Goal: Transaction & Acquisition: Purchase product/service

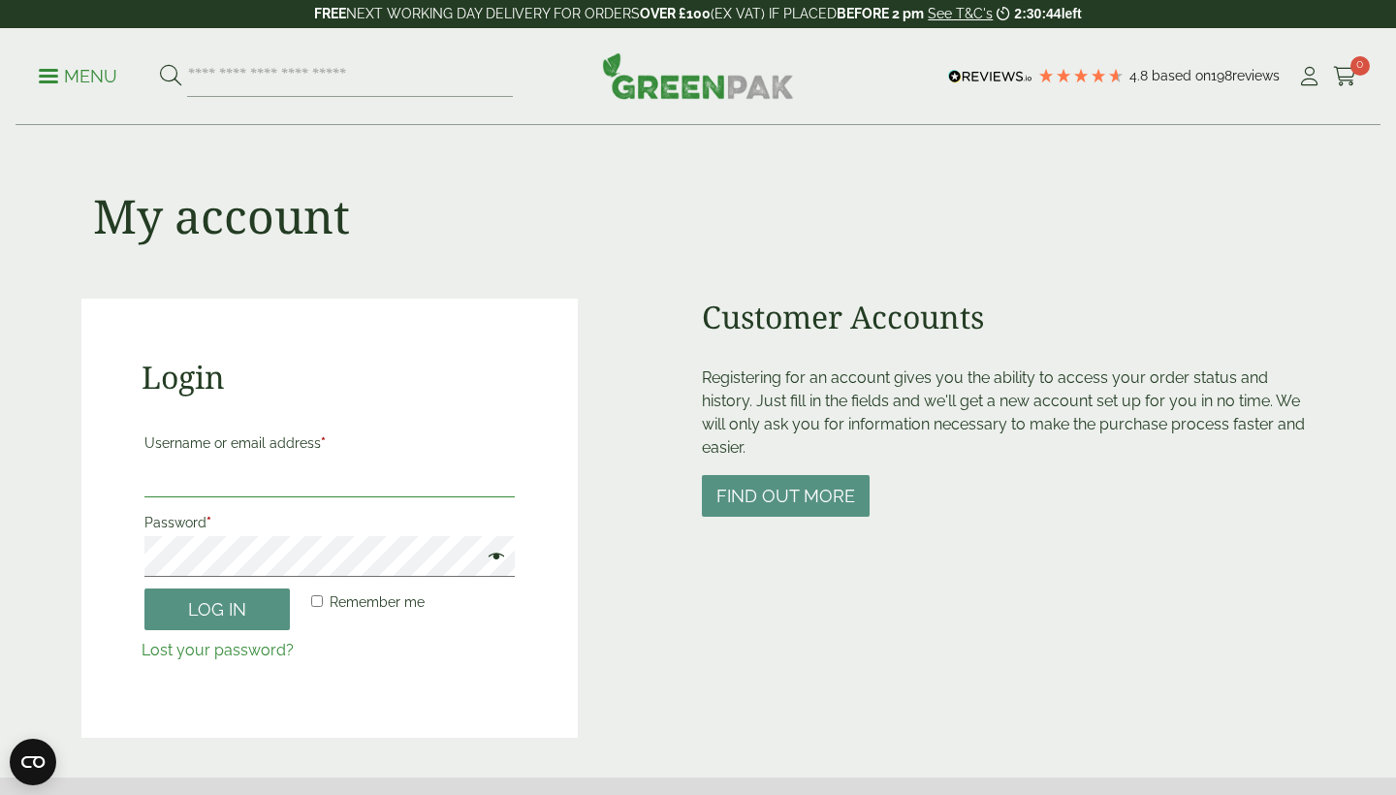
type input "**********"
click at [217, 608] on button "Log in" at bounding box center [216, 609] width 145 height 42
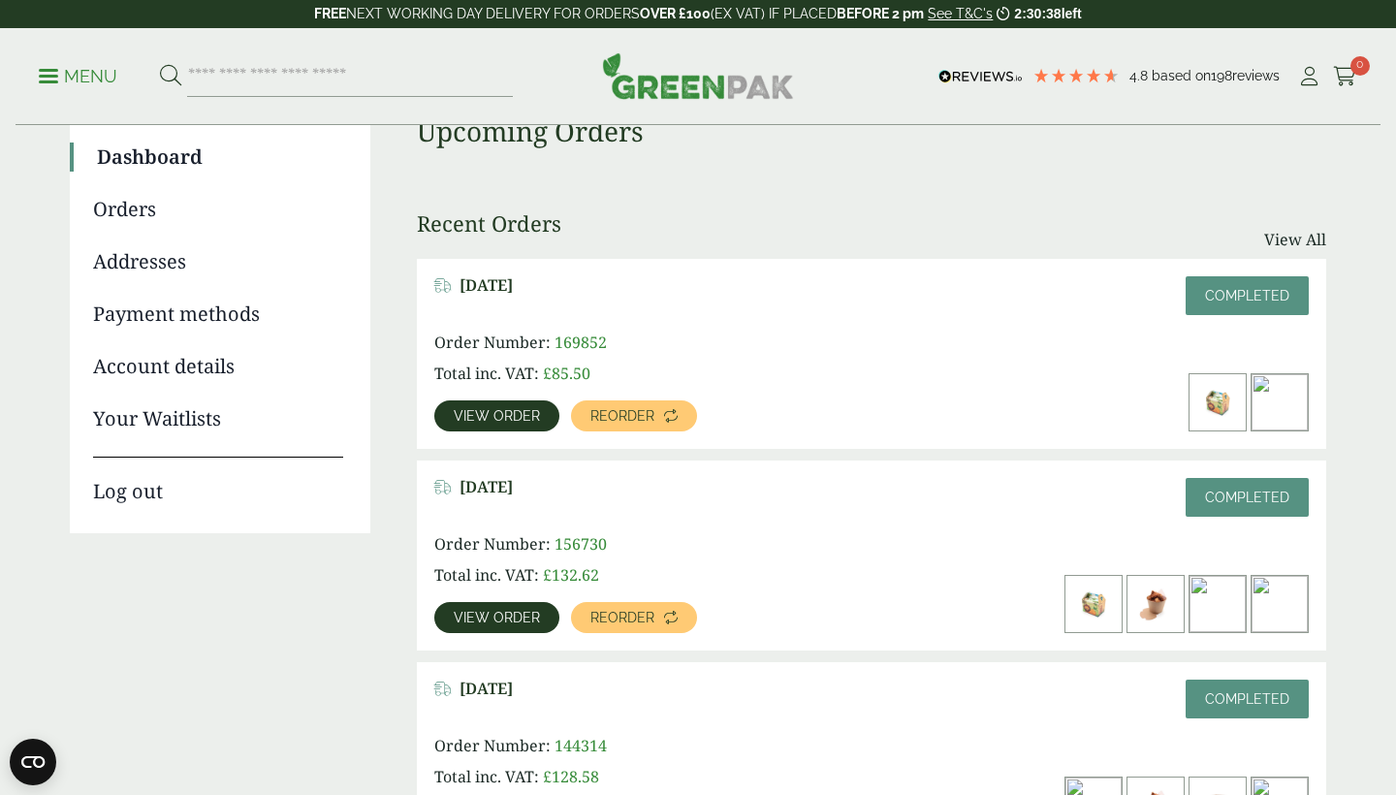
scroll to position [175, 0]
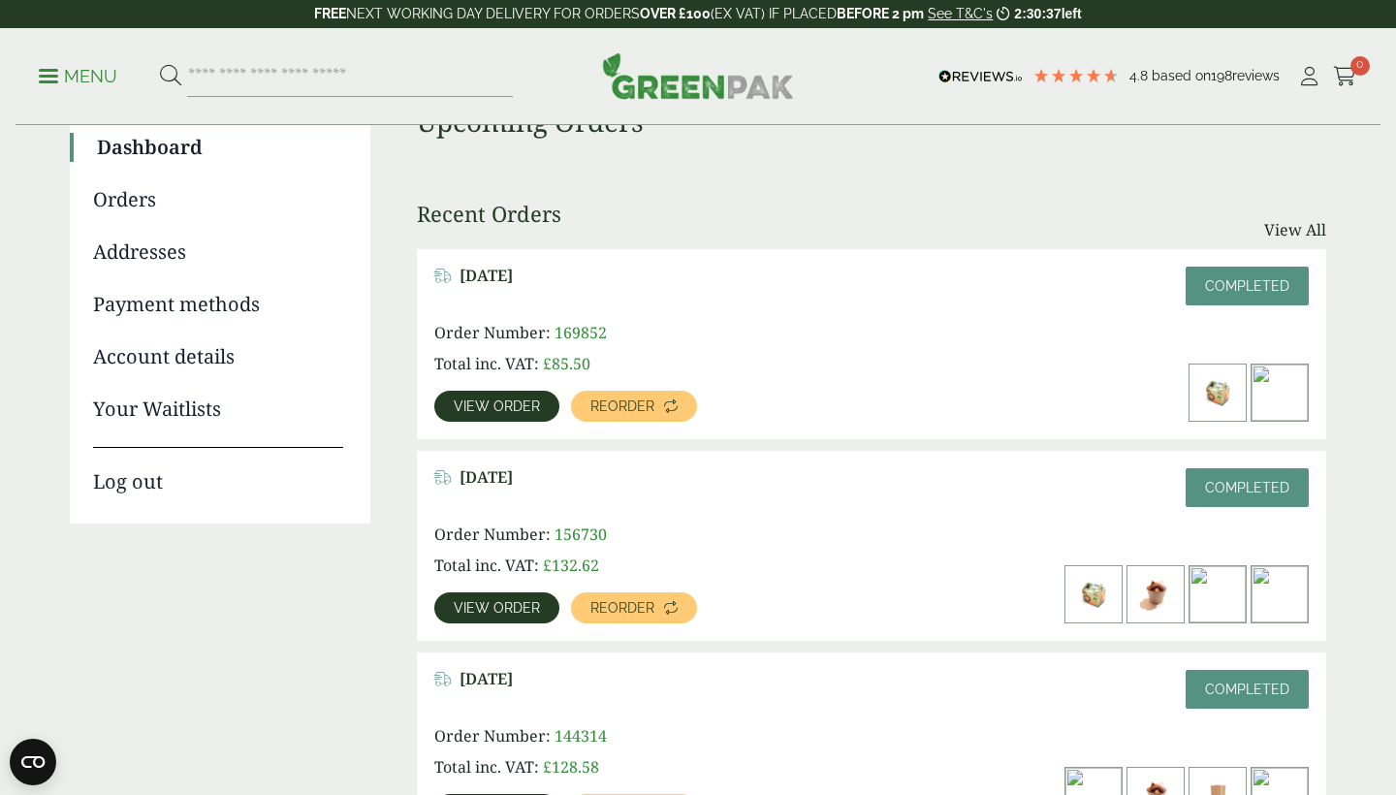
click at [1171, 589] on img at bounding box center [1155, 594] width 56 height 56
click at [512, 592] on link "View order" at bounding box center [496, 607] width 125 height 31
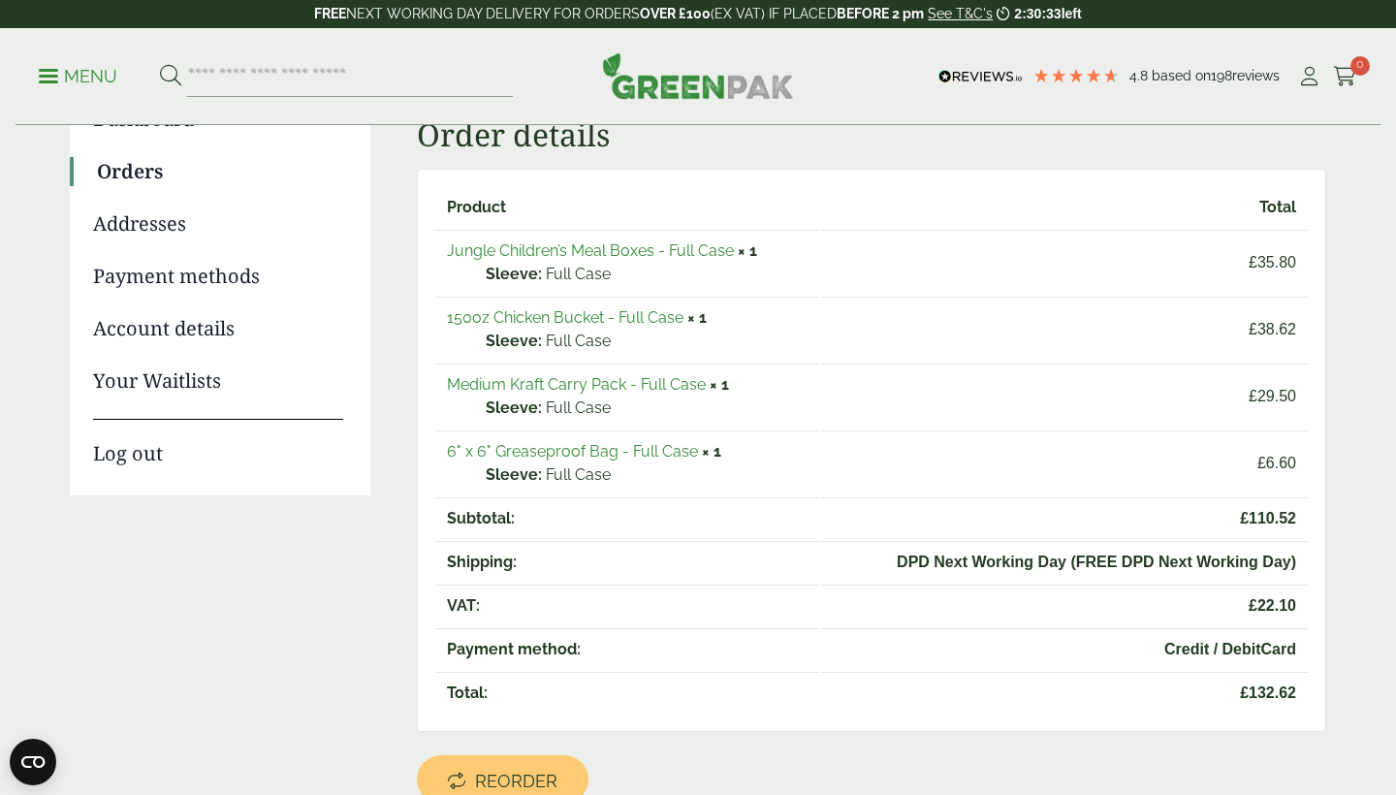
scroll to position [218, 0]
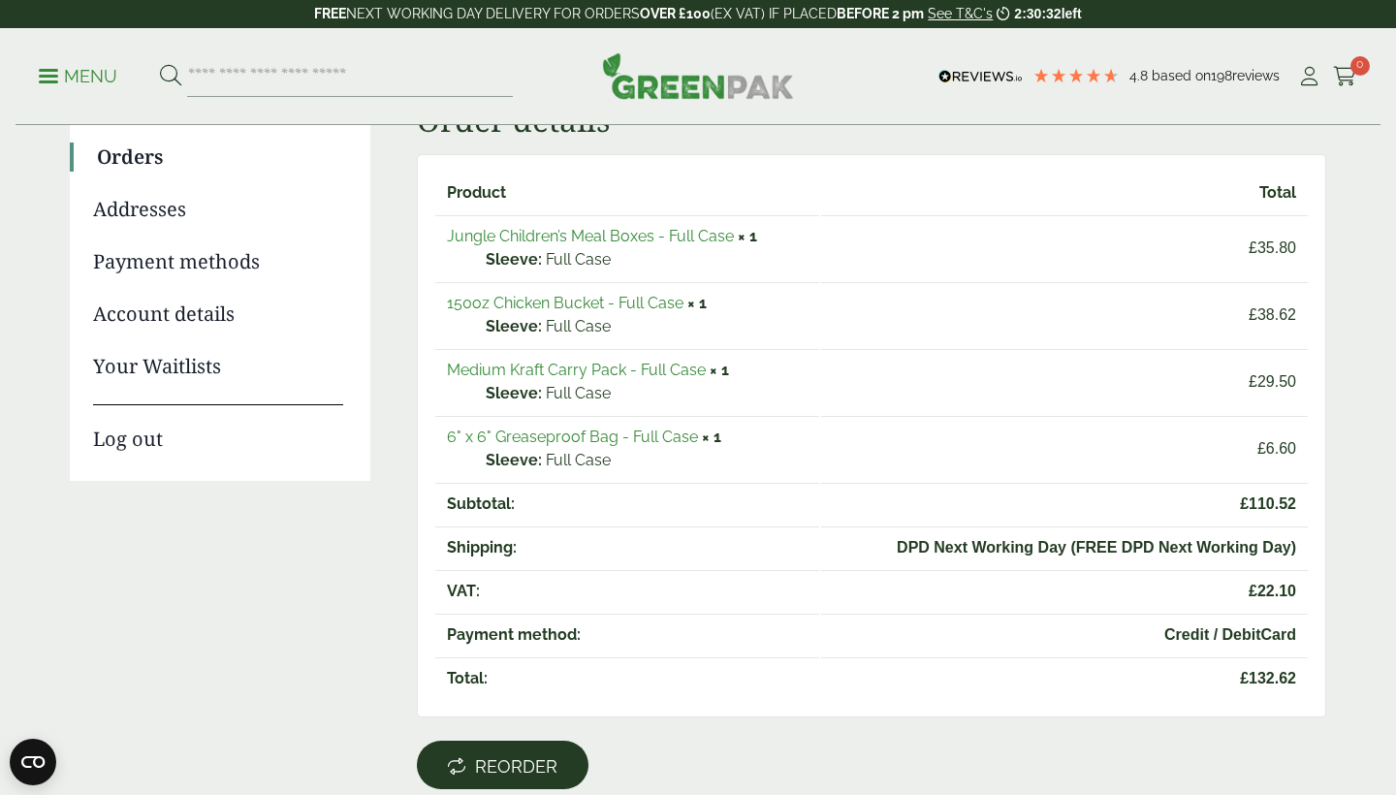
click at [531, 759] on span "Reorder" at bounding box center [516, 766] width 82 height 21
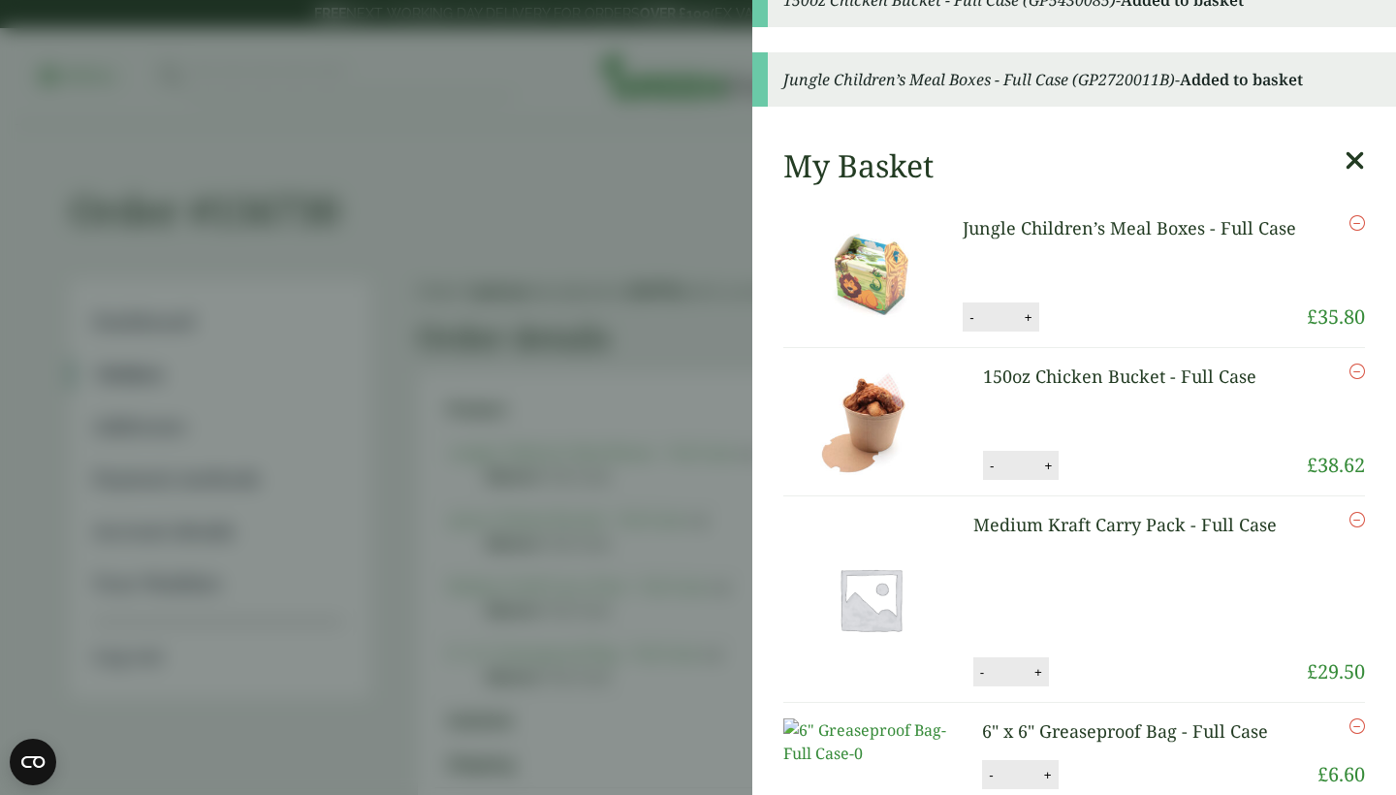
scroll to position [188, 0]
click at [1353, 224] on icon "Remove this item" at bounding box center [1357, 221] width 16 height 16
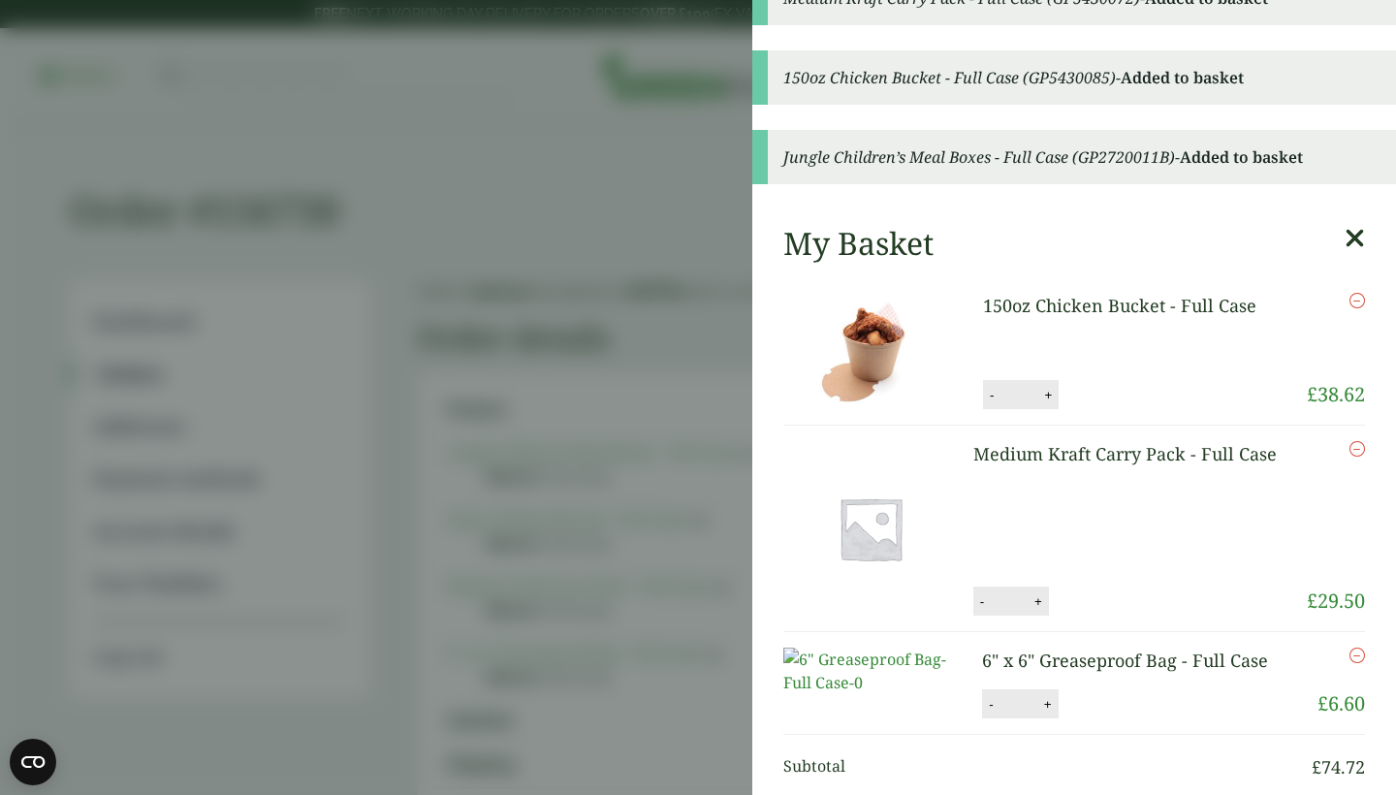
click at [1359, 447] on icon "Remove this item" at bounding box center [1357, 449] width 16 height 16
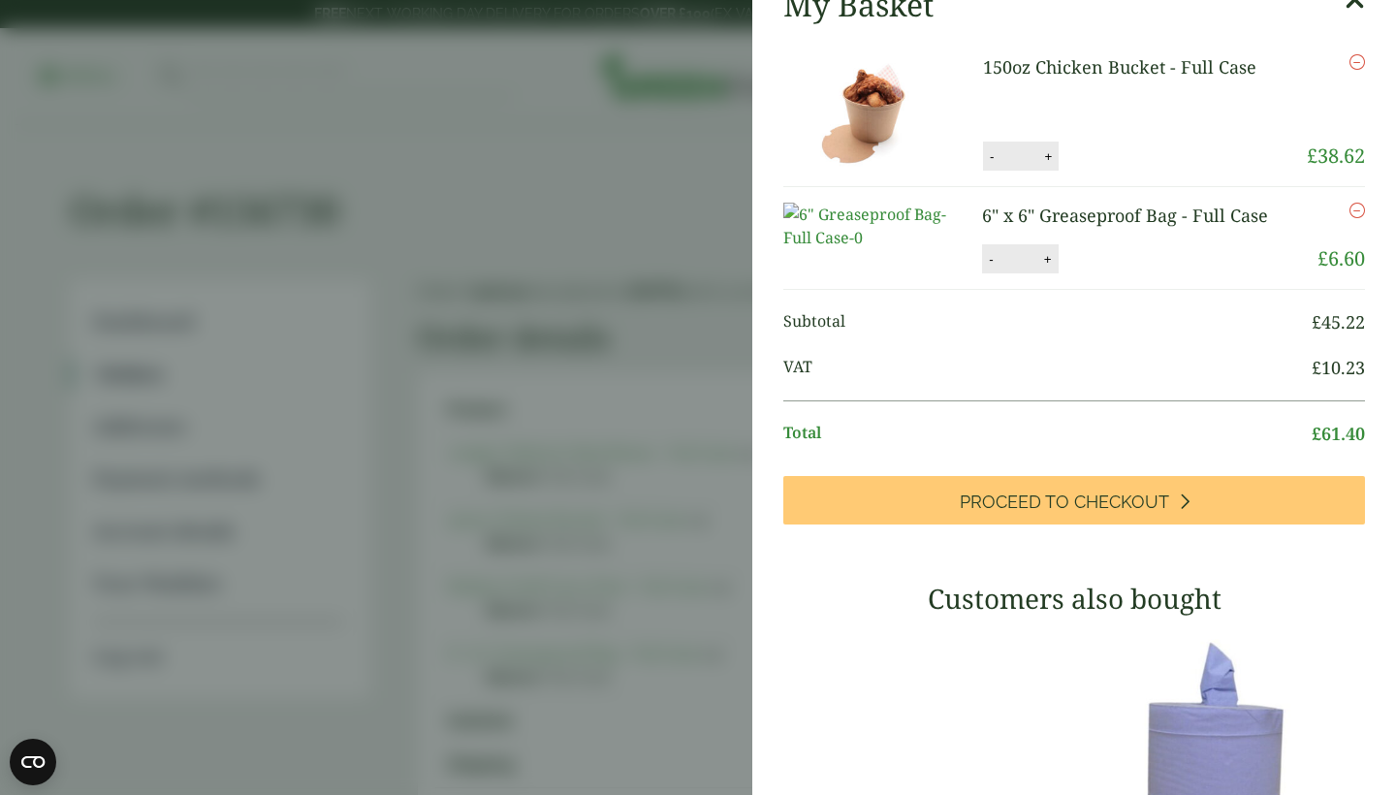
click at [1359, 213] on icon "Remove this item" at bounding box center [1357, 211] width 16 height 16
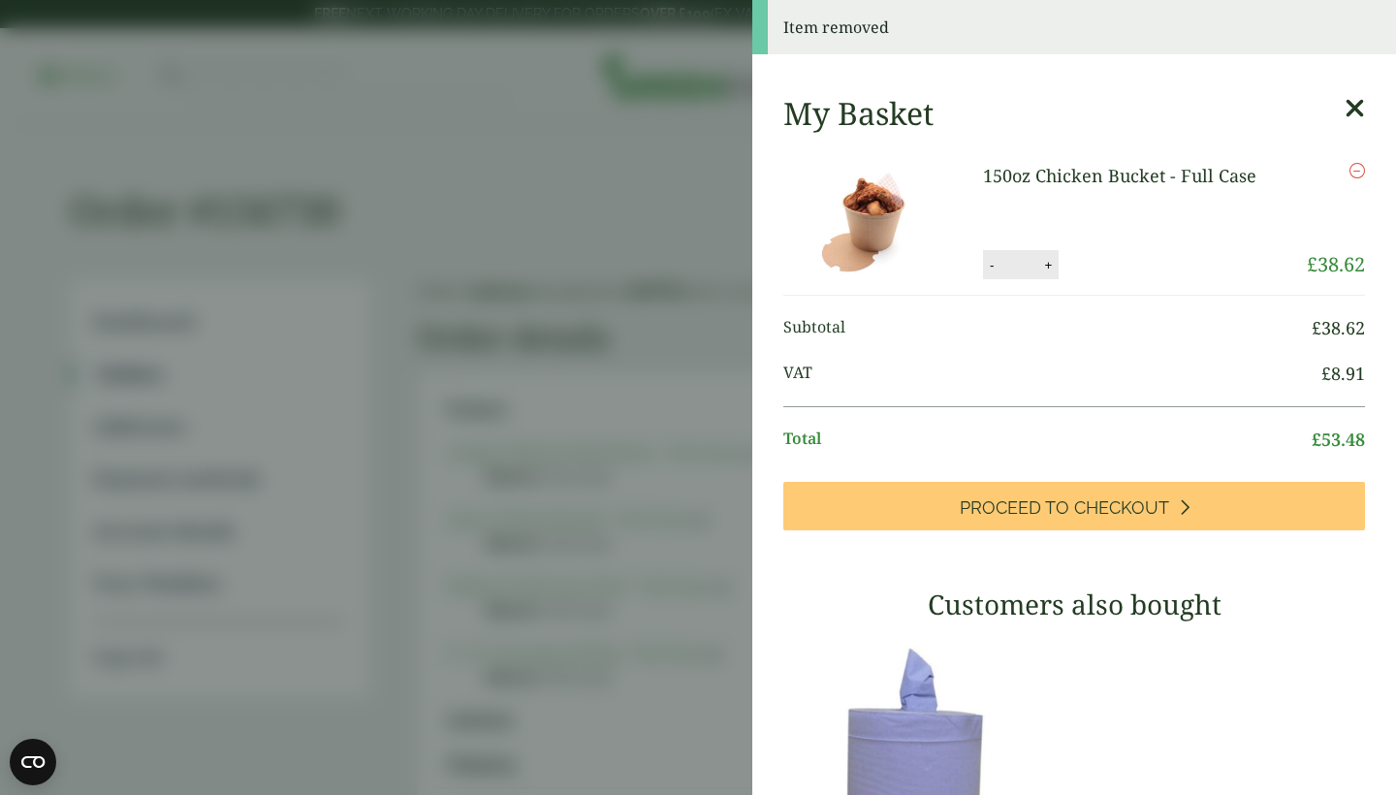
scroll to position [0, 0]
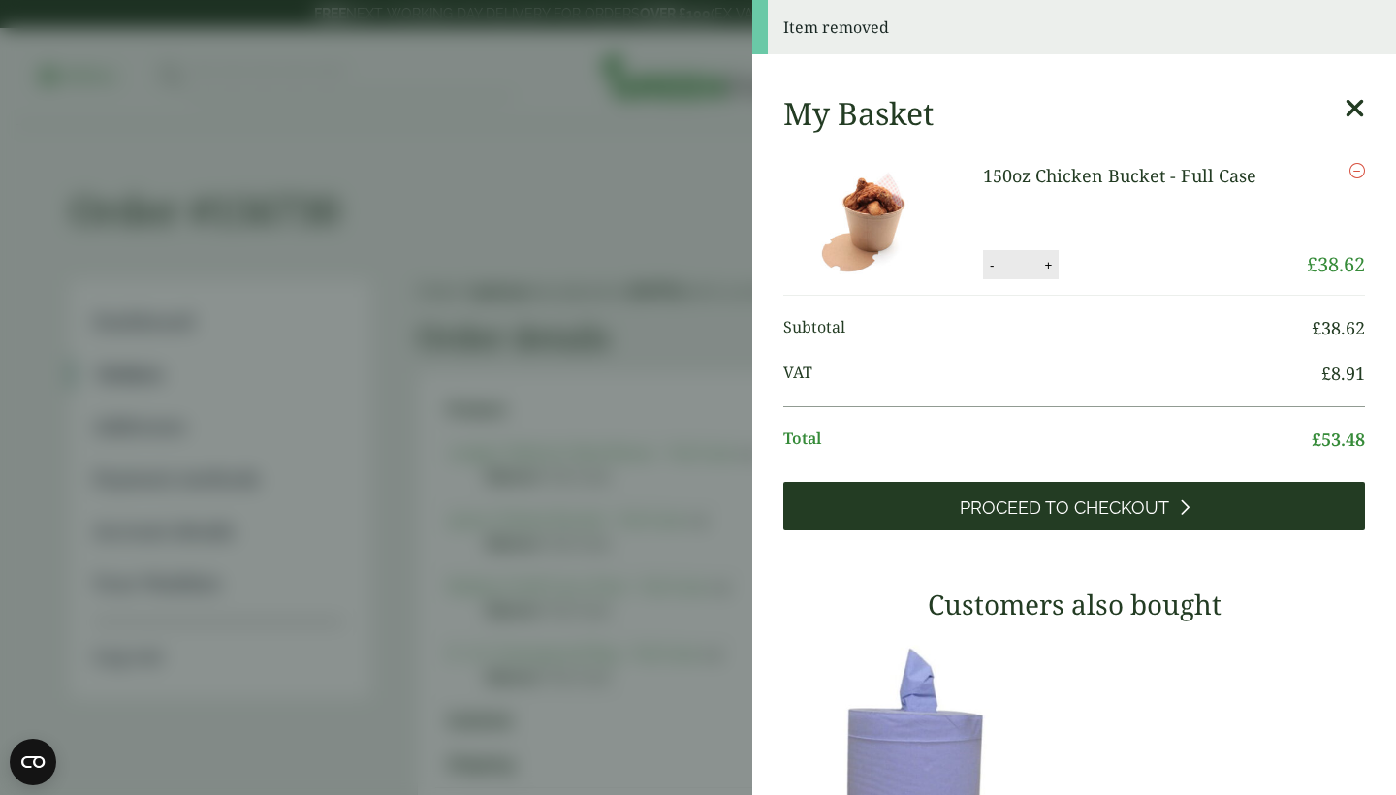
click at [1092, 509] on span "Proceed to Checkout" at bounding box center [1064, 507] width 209 height 21
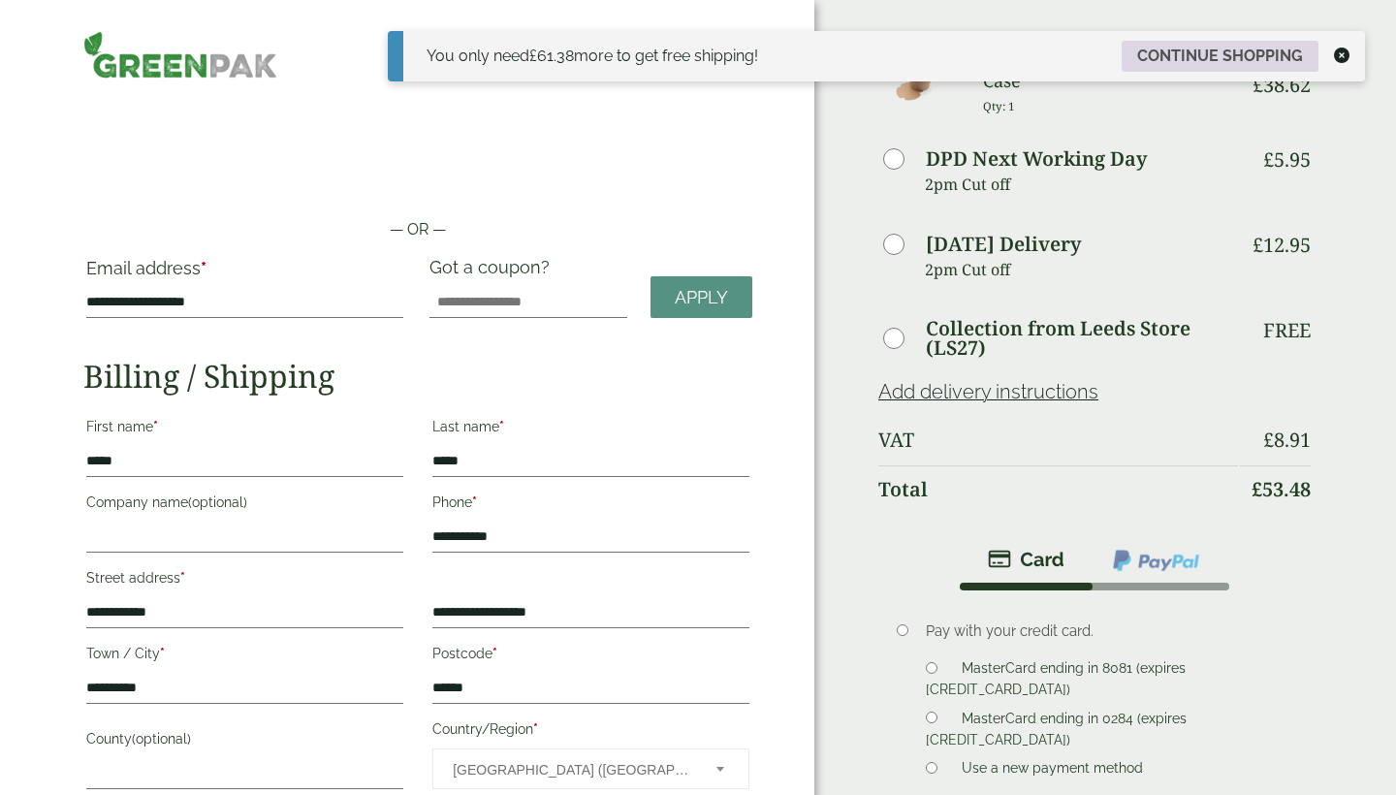
click at [1202, 51] on link "Continue shopping" at bounding box center [1220, 56] width 197 height 31
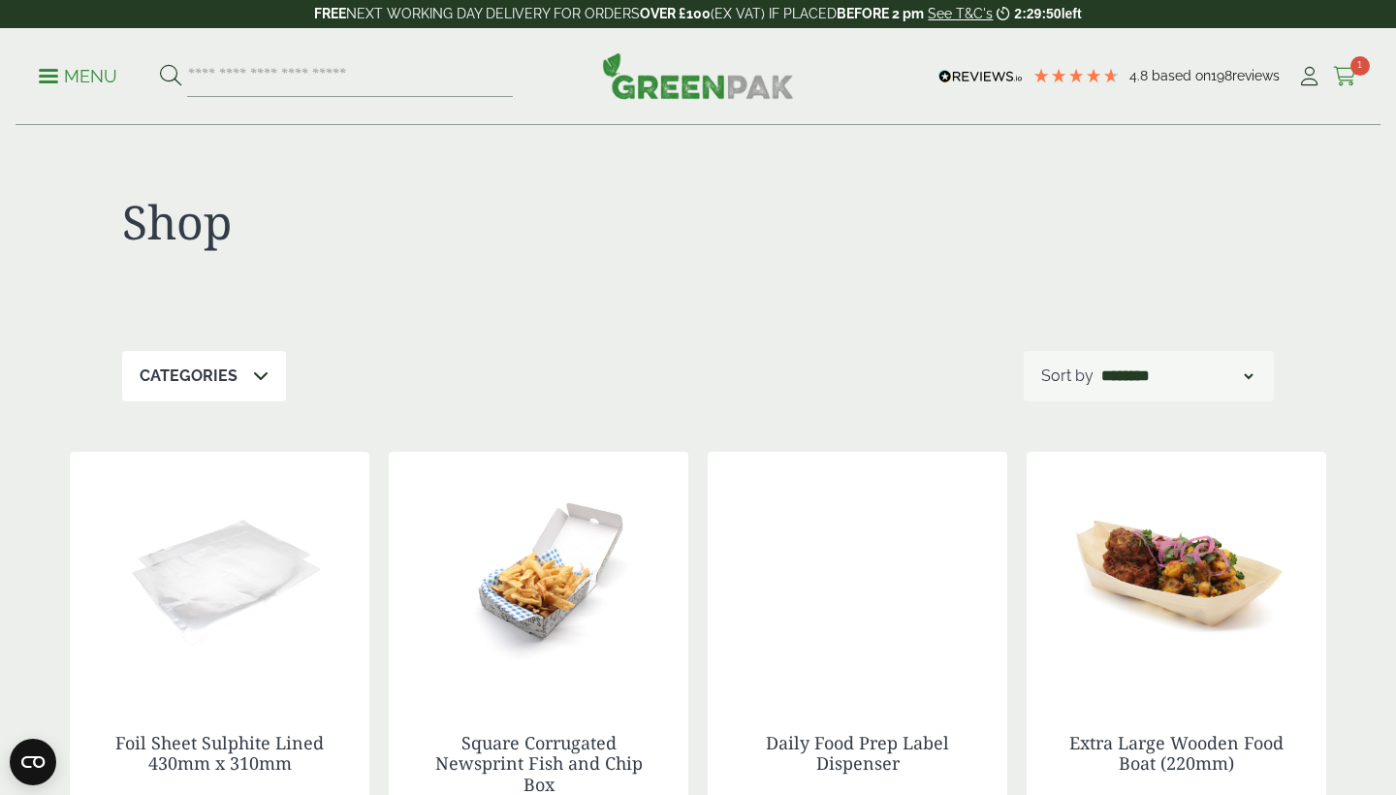
click at [1346, 75] on icon at bounding box center [1345, 76] width 24 height 19
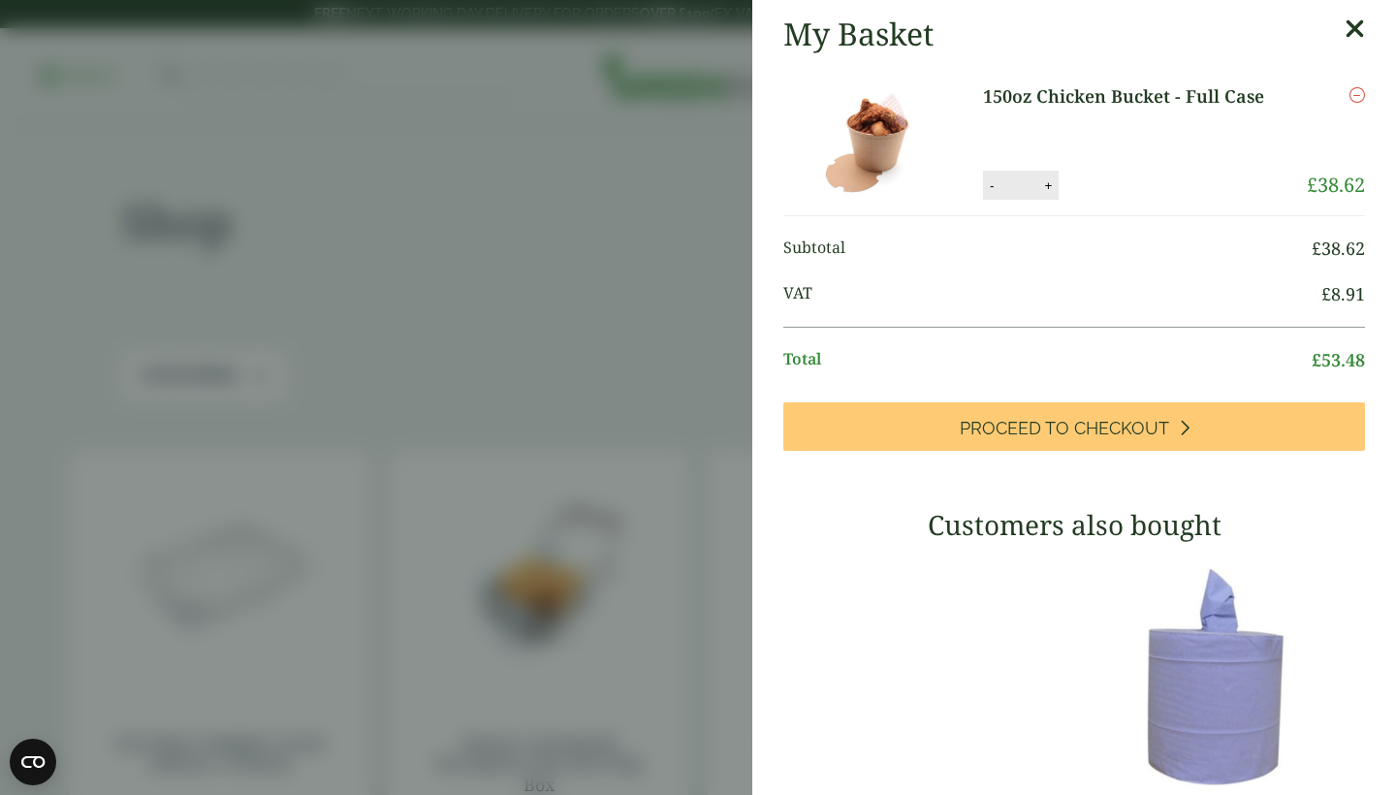
click at [1052, 185] on button "+" at bounding box center [1047, 185] width 19 height 16
type input "*"
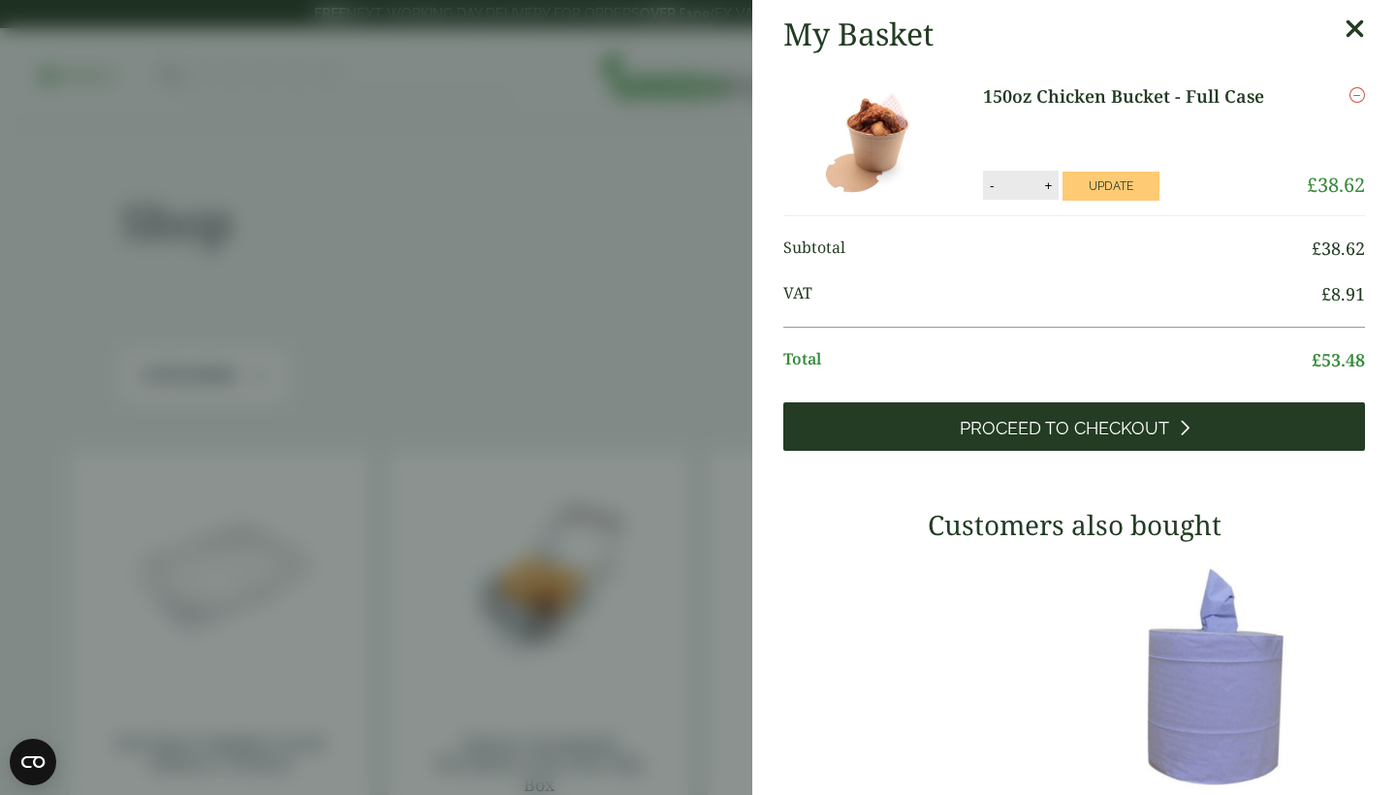
click at [1103, 427] on span "Proceed to Checkout" at bounding box center [1064, 428] width 209 height 21
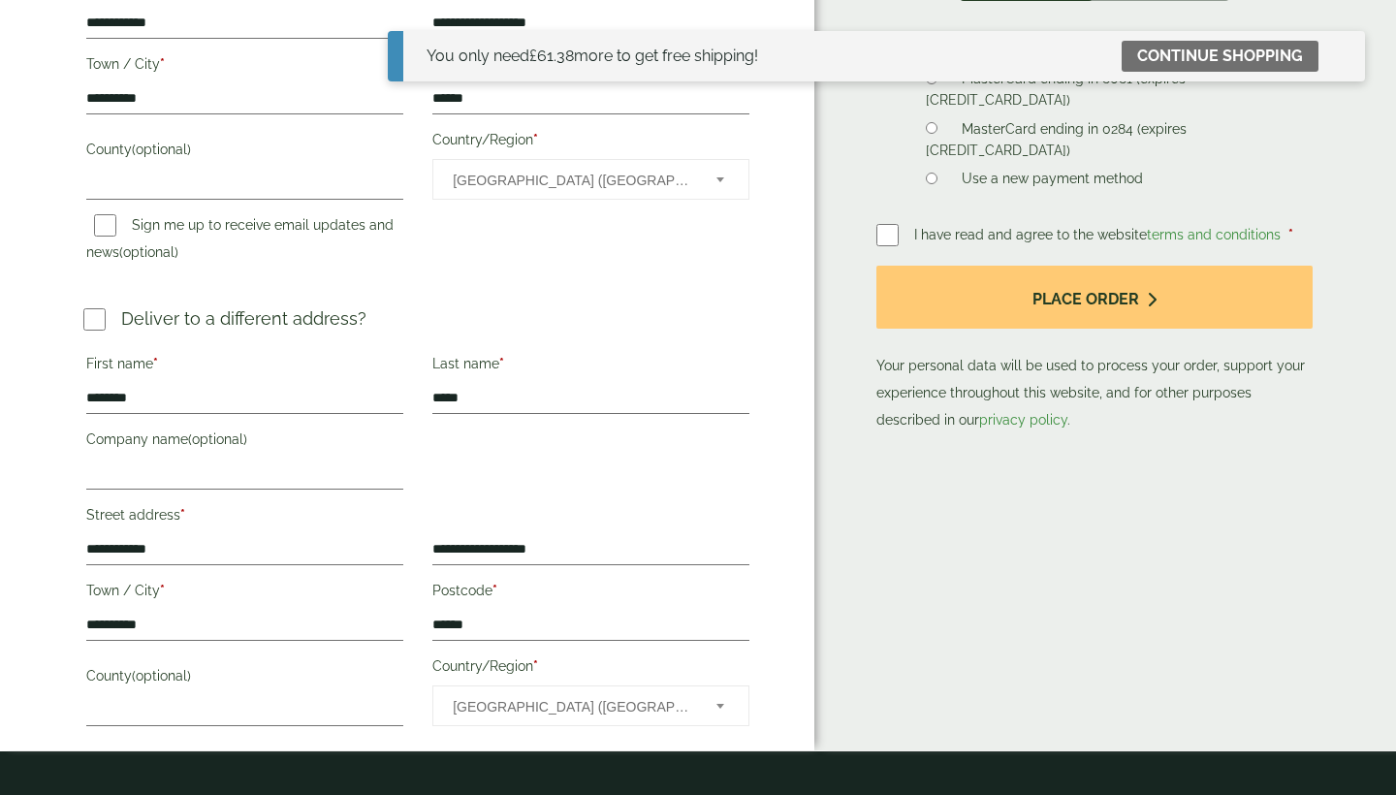
scroll to position [554, 0]
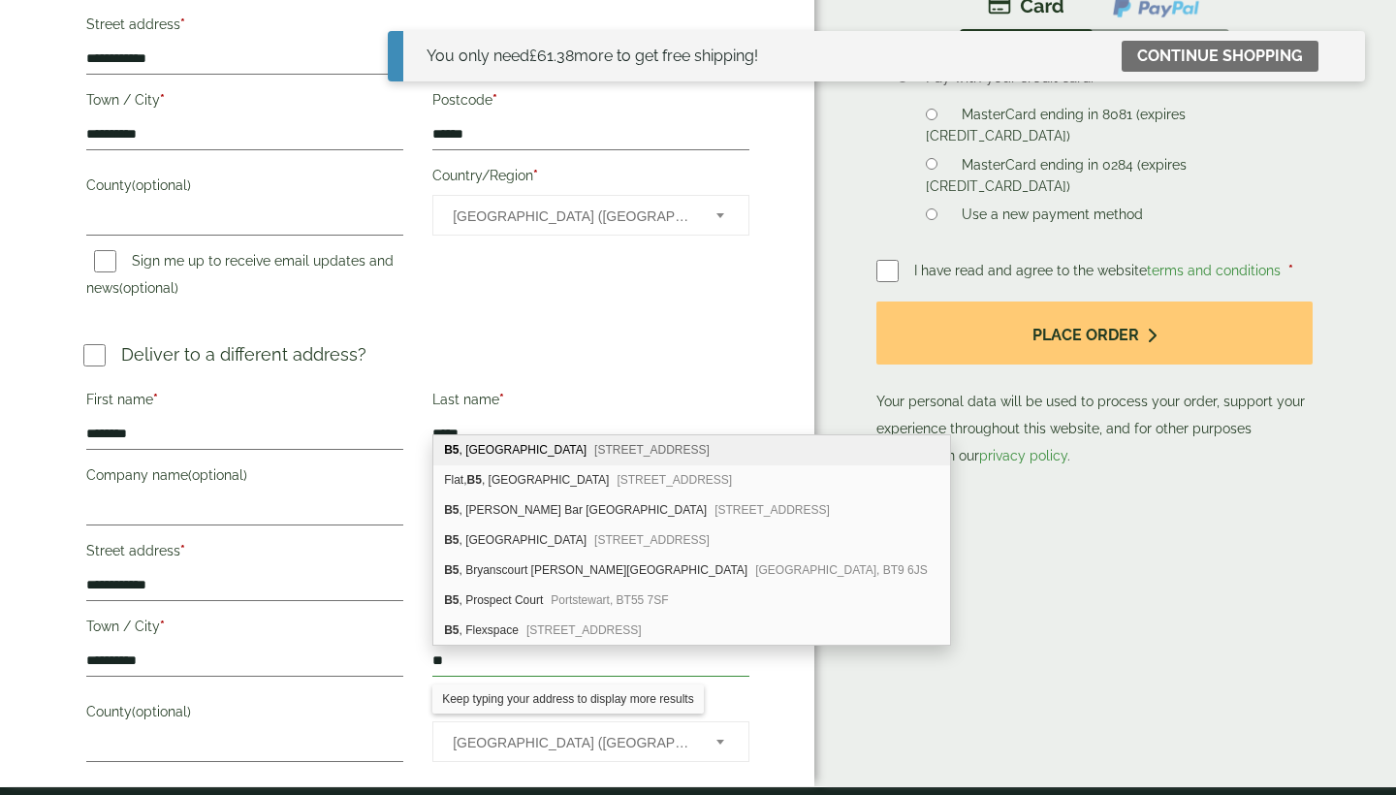
type input "*"
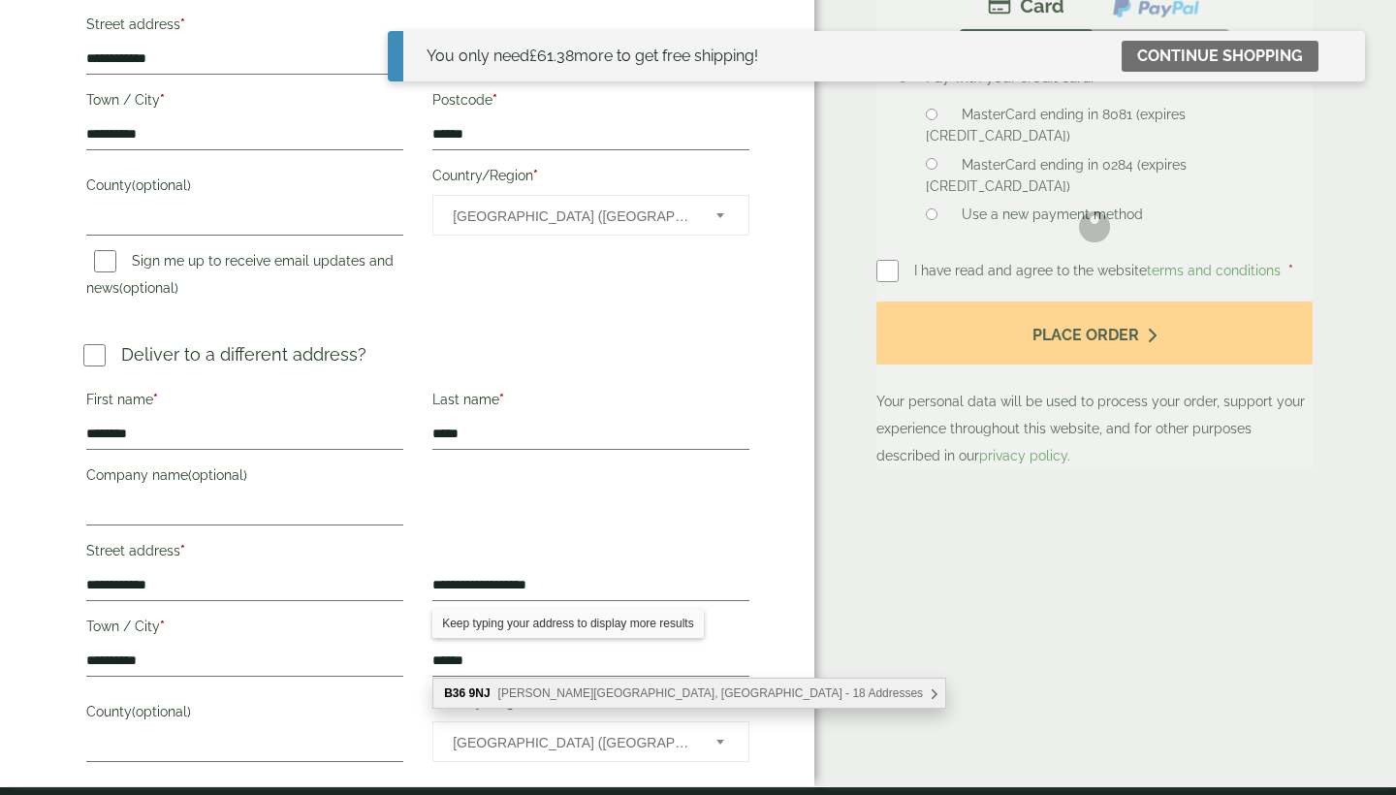
click at [495, 694] on div "[STREET_ADDRESS][PERSON_NAME] Addresses" at bounding box center [689, 693] width 512 height 29
type input "*******"
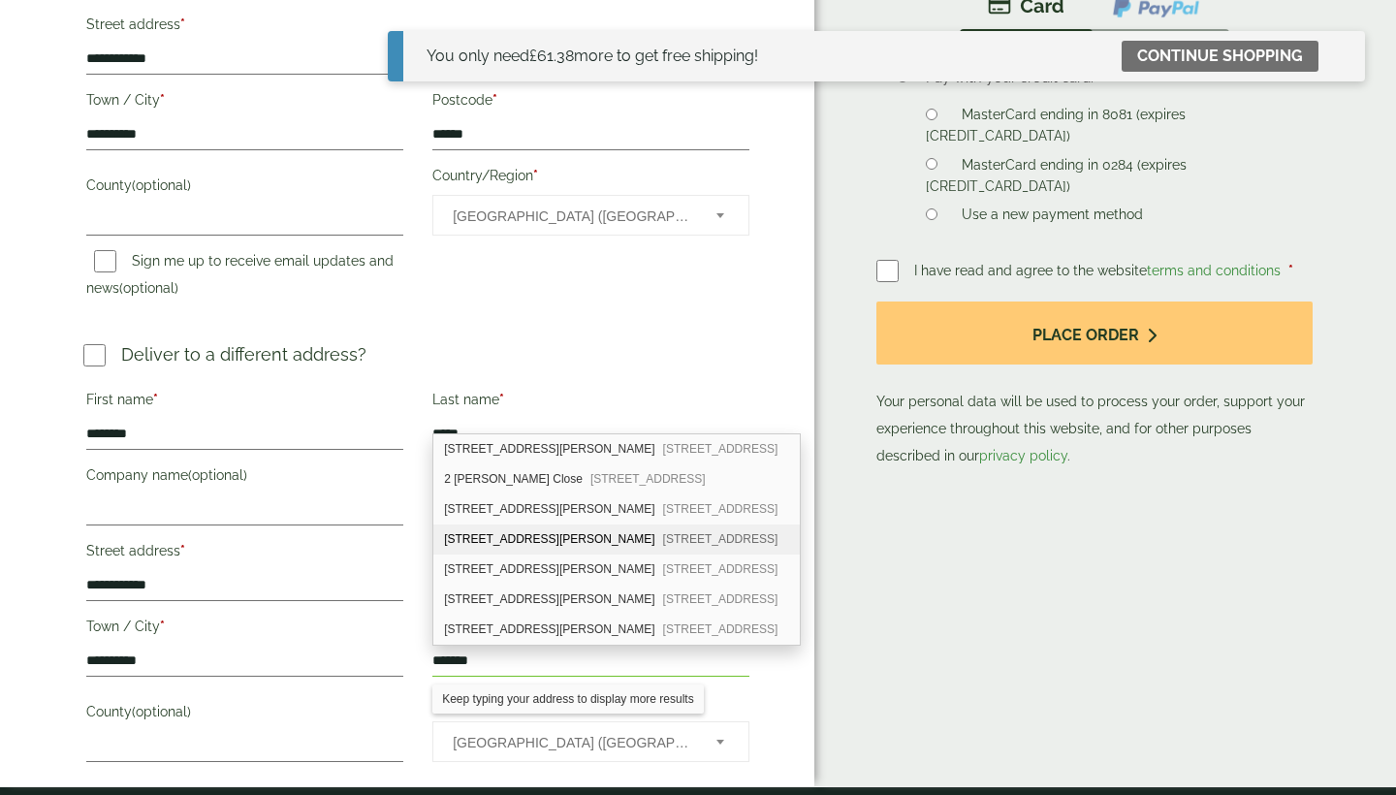
click at [476, 540] on div "[STREET_ADDRESS][PERSON_NAME]" at bounding box center [616, 539] width 366 height 30
type input "**********"
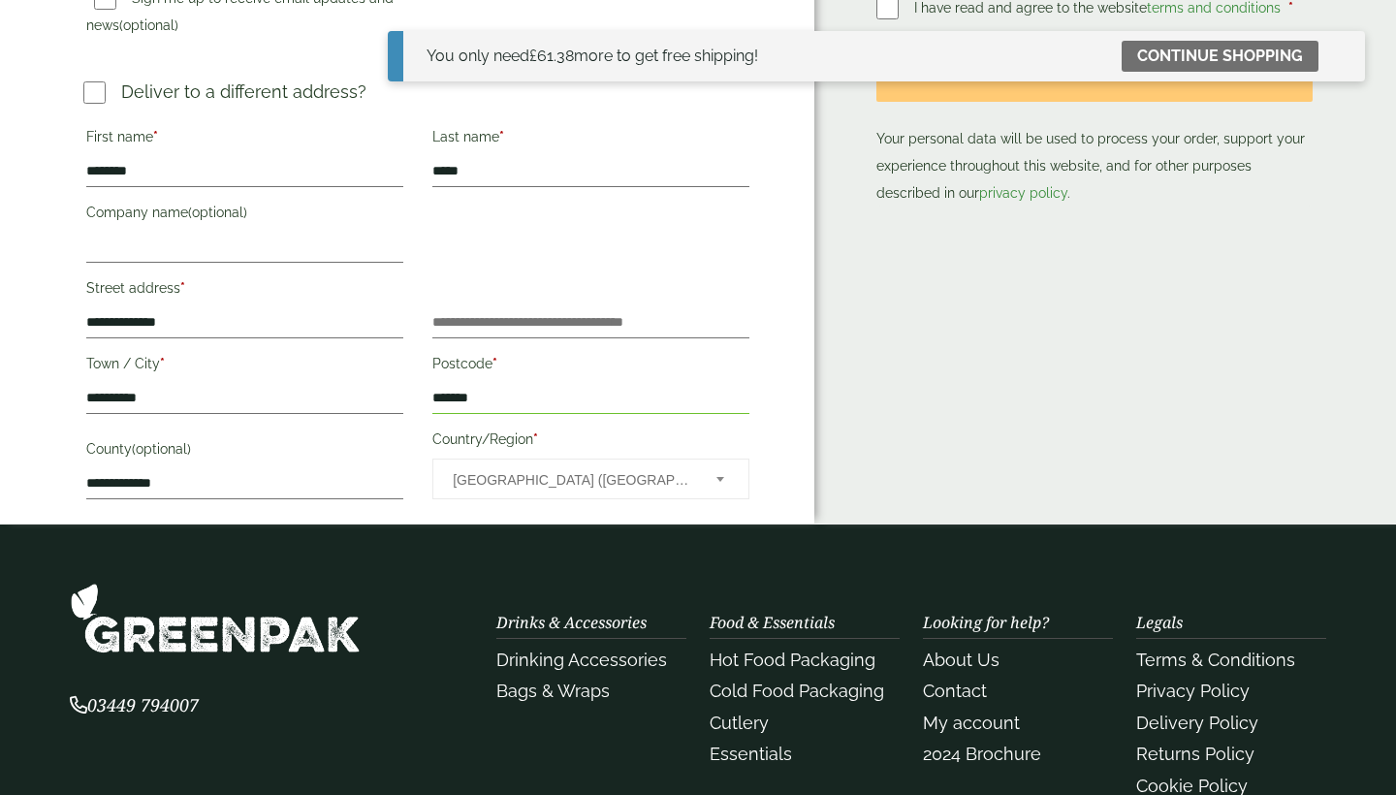
scroll to position [677, 0]
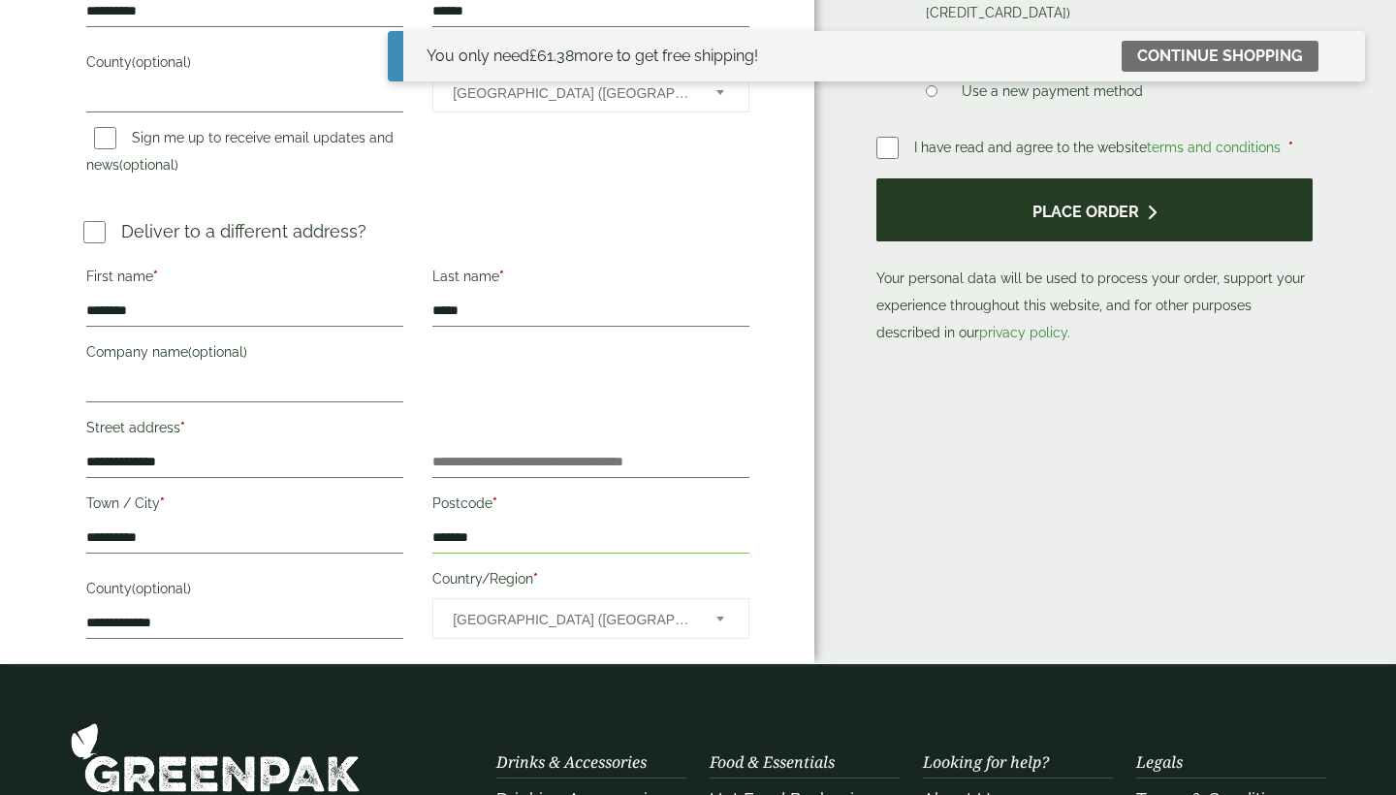
click at [1118, 194] on button "Place order" at bounding box center [1094, 209] width 436 height 63
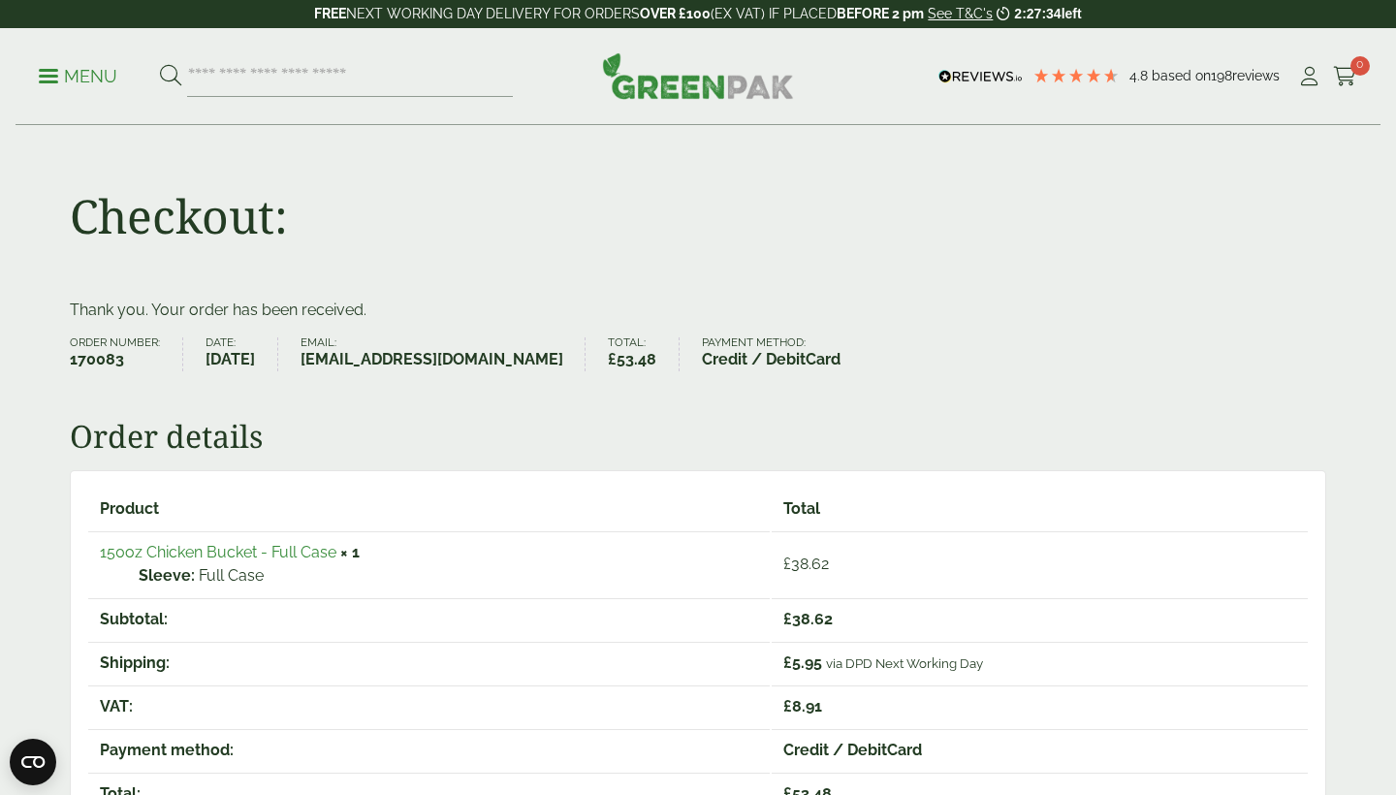
click at [76, 79] on p "Menu" at bounding box center [78, 76] width 79 height 23
